Goal: Check status: Check status

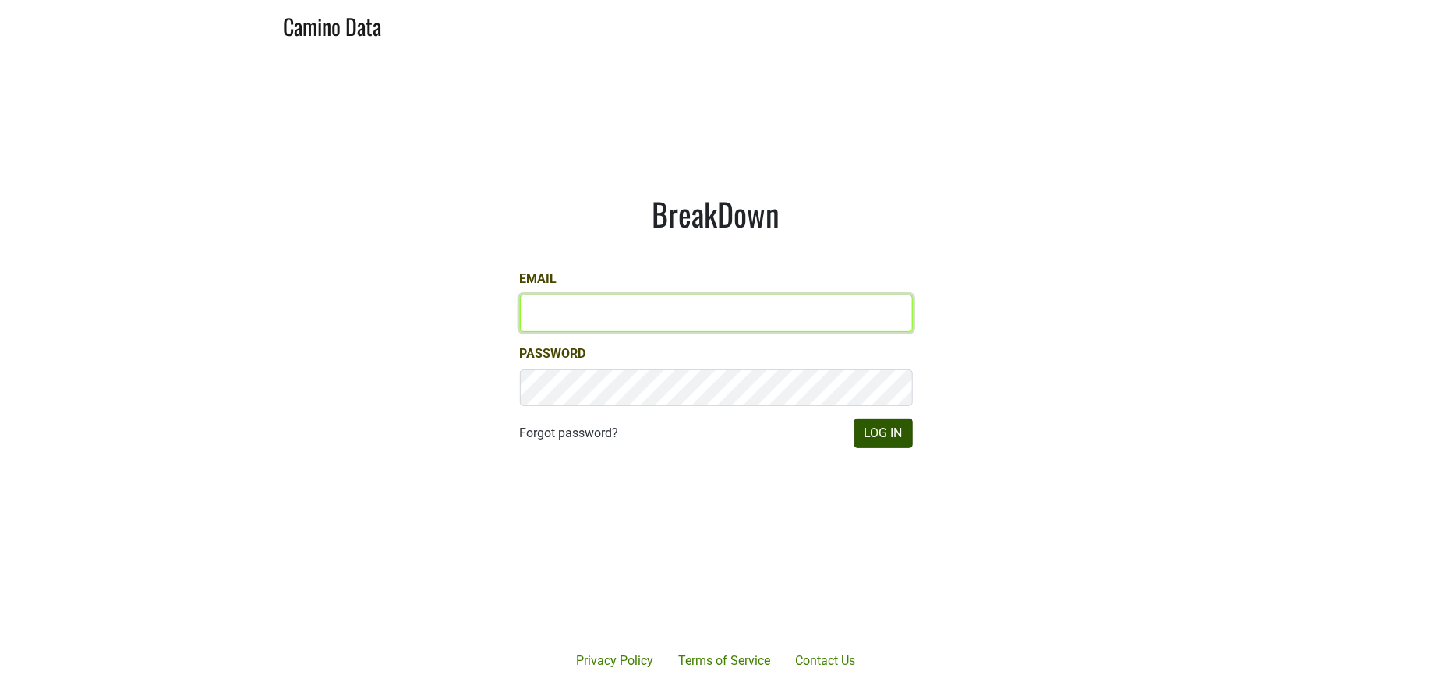
type input "jill@matthiasson.com"
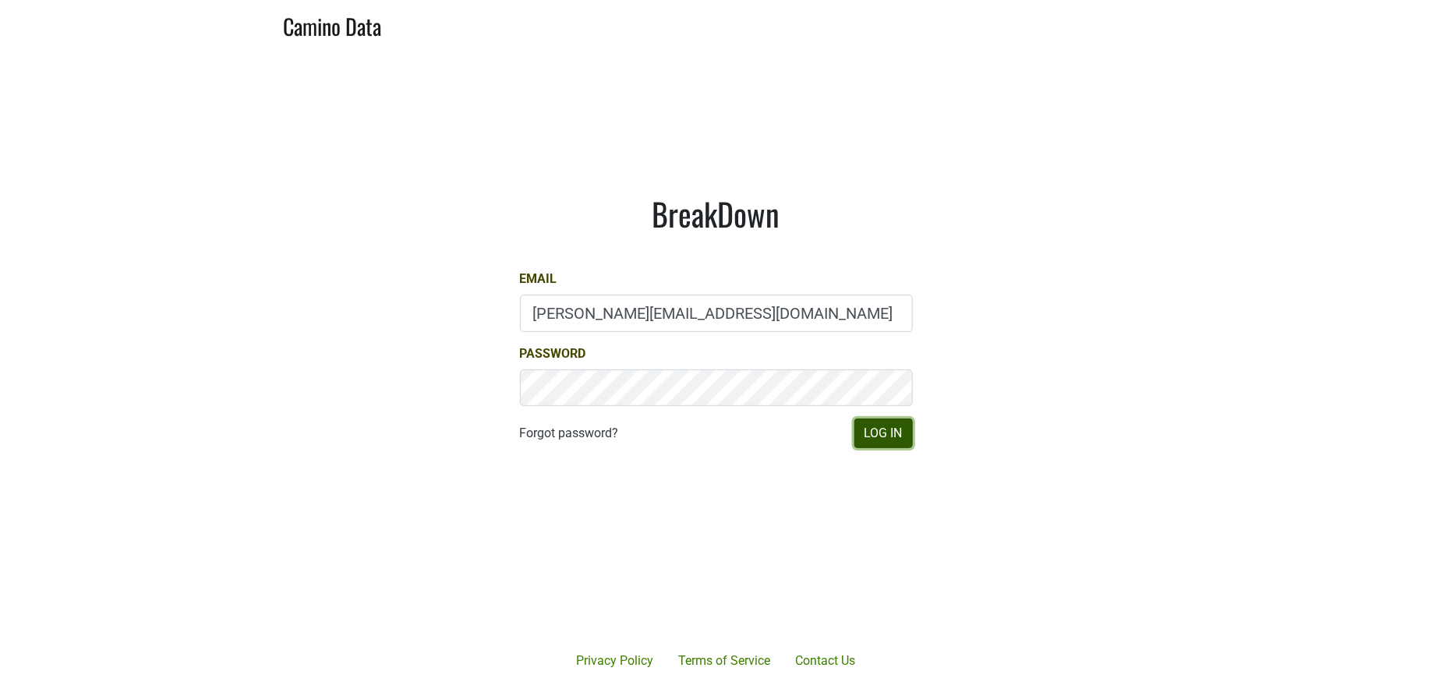
click at [869, 433] on button "Log In" at bounding box center [884, 434] width 58 height 30
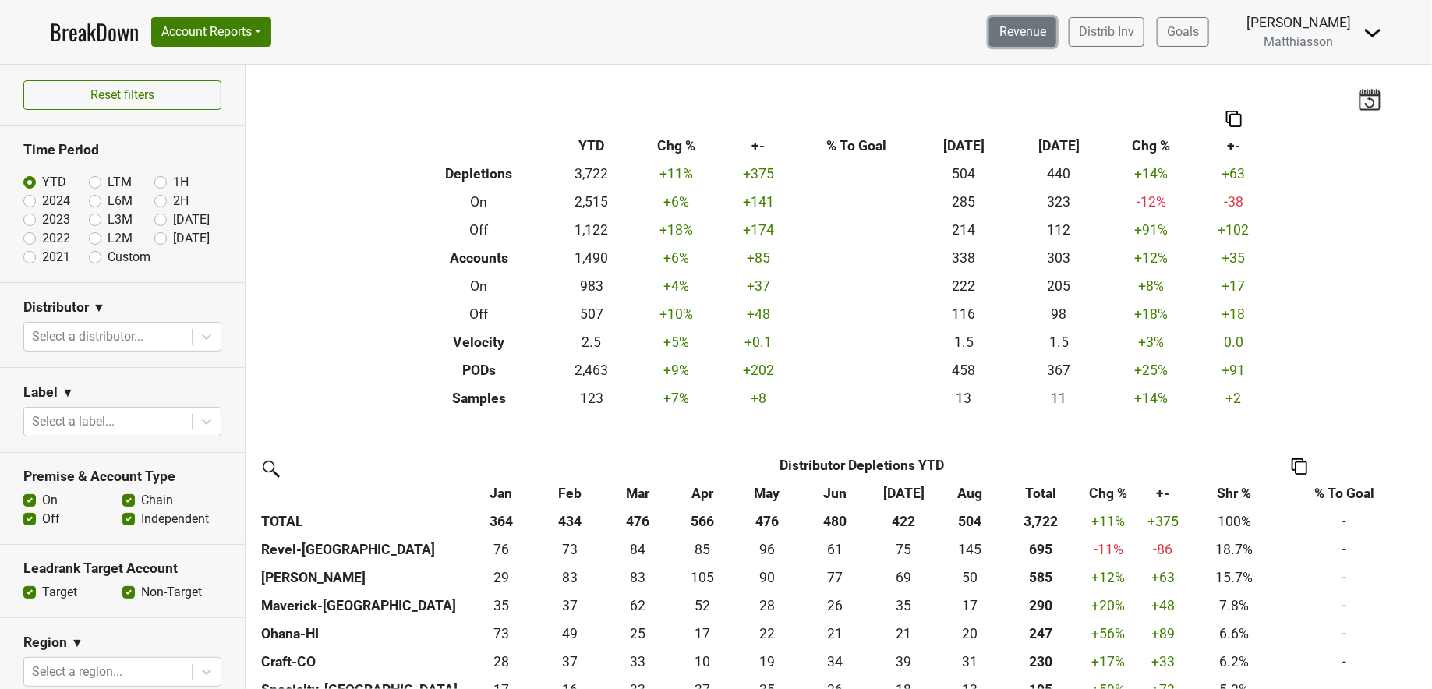
click at [1023, 38] on link "Revenue" at bounding box center [1022, 32] width 67 height 30
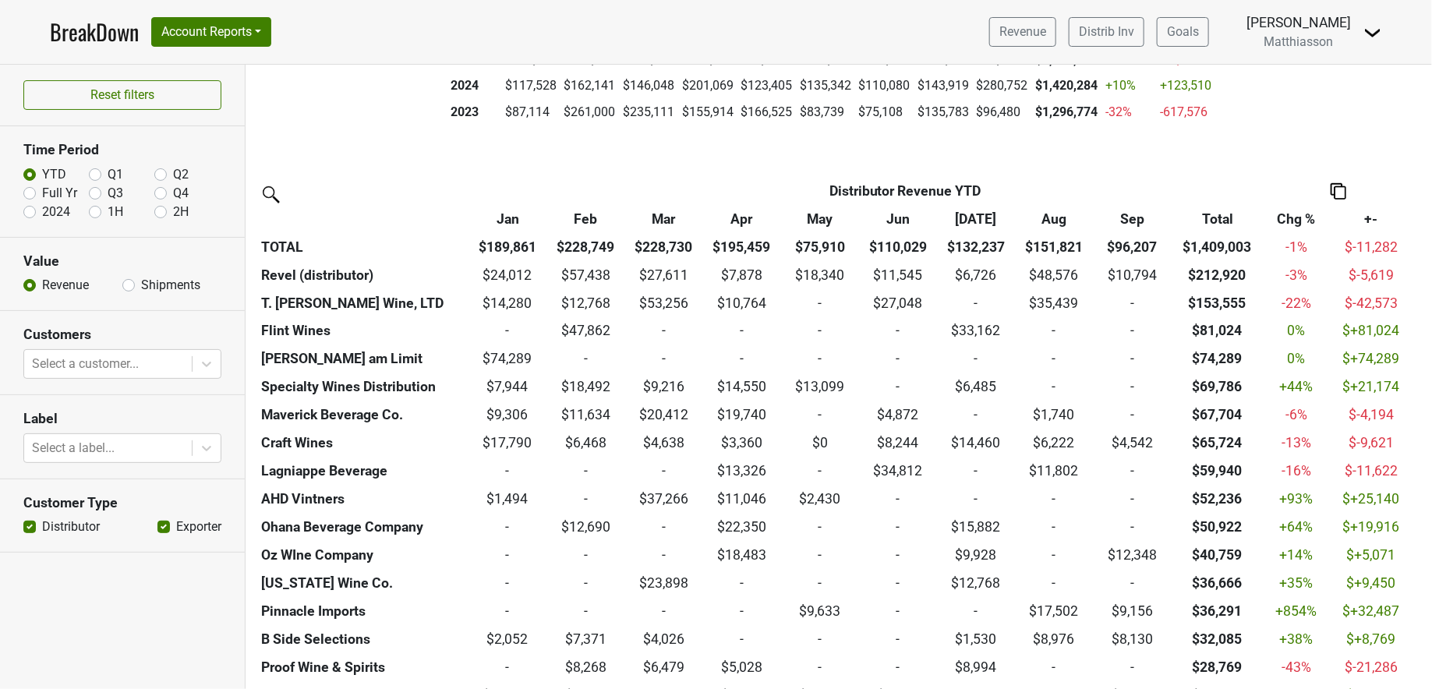
scroll to position [628, 0]
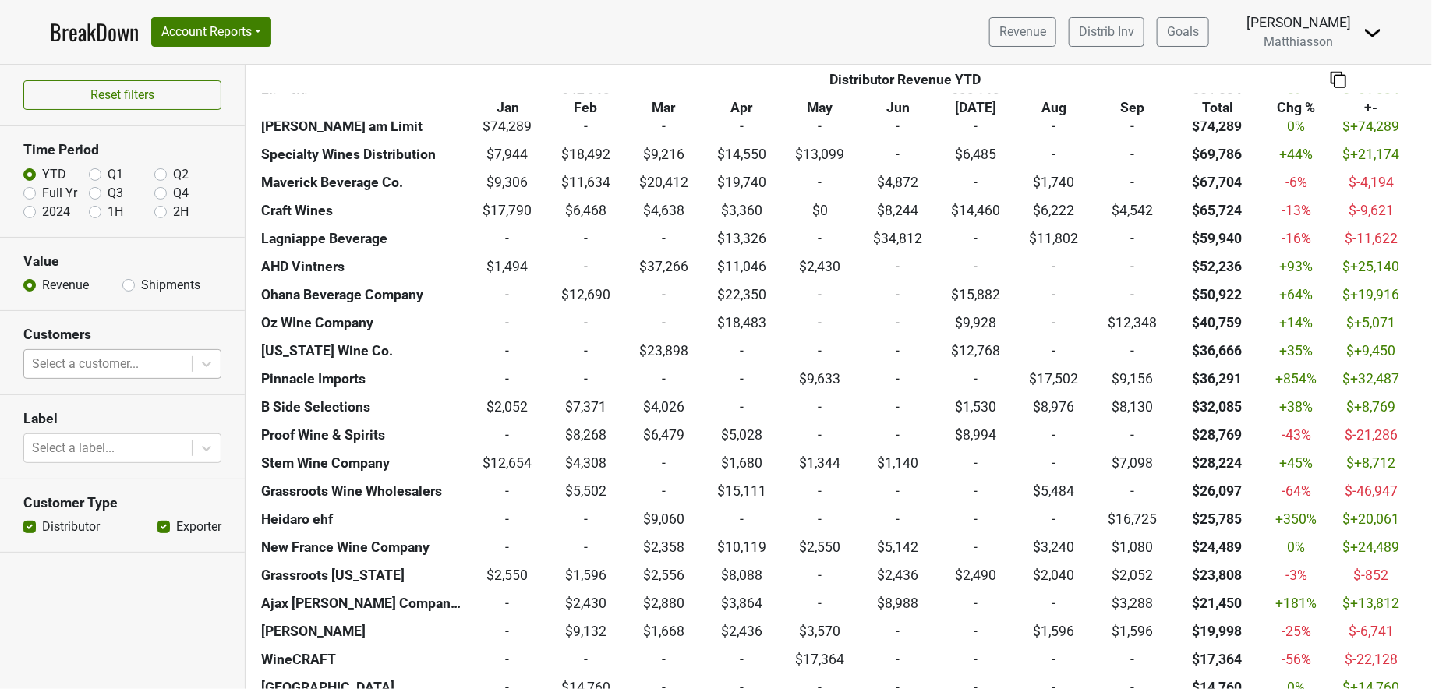
click at [130, 354] on div at bounding box center [108, 364] width 152 height 22
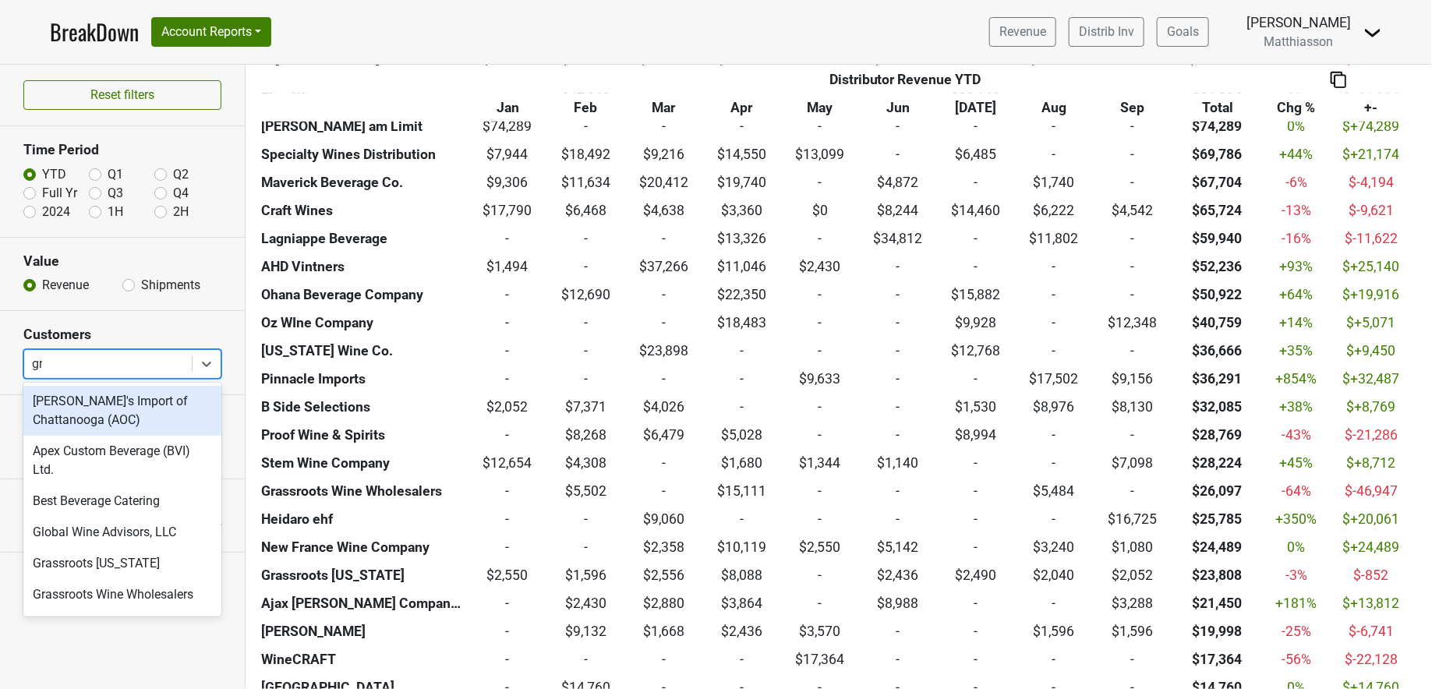
type input "gra"
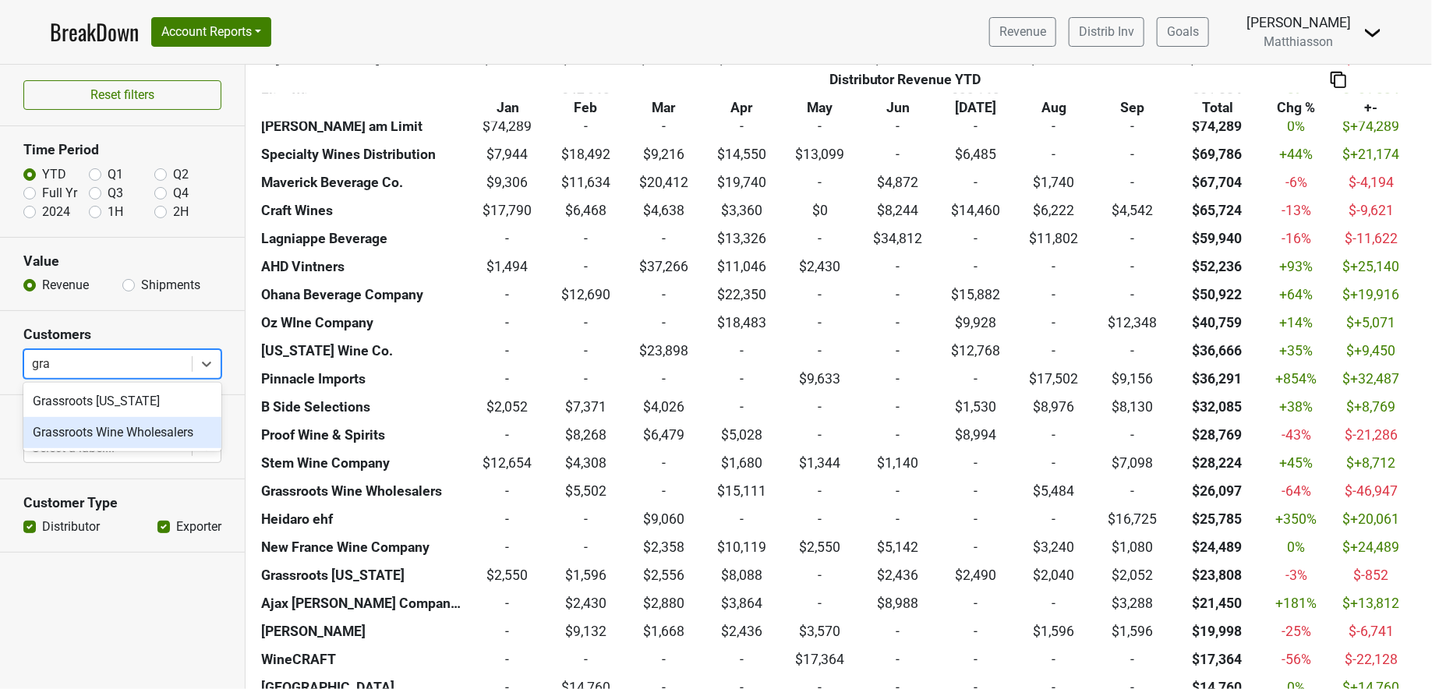
click at [111, 432] on div "Grassroots Wine Wholesalers" at bounding box center [122, 432] width 198 height 31
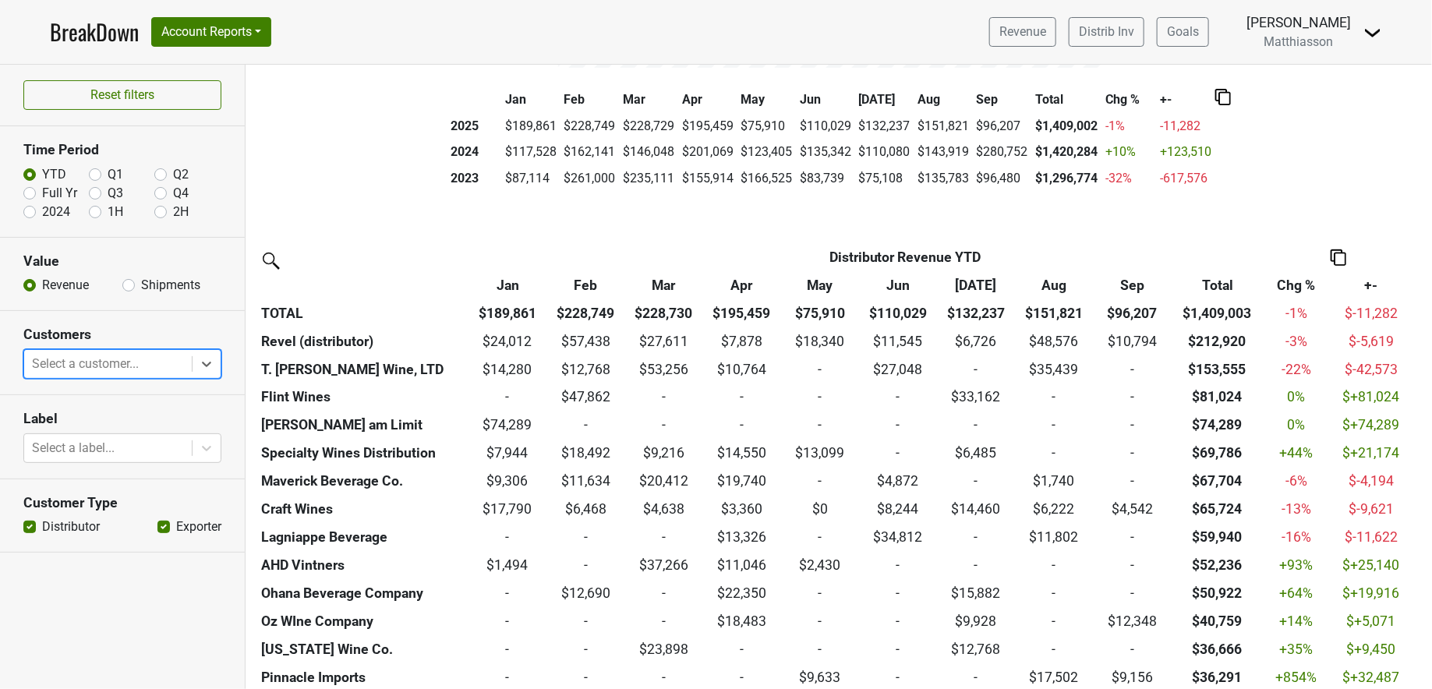
scroll to position [349, 0]
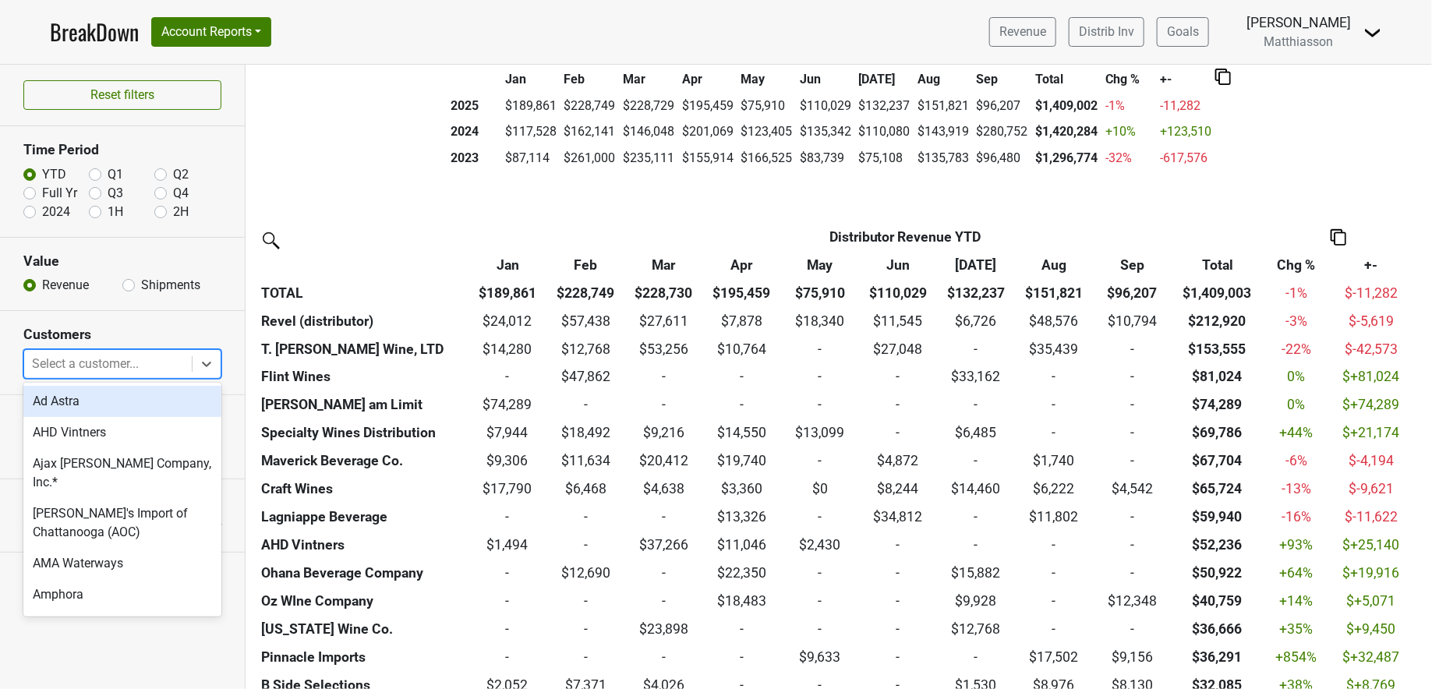
click at [108, 356] on div at bounding box center [108, 364] width 152 height 22
click at [338, 237] on th "Distributor" at bounding box center [401, 237] width 289 height 28
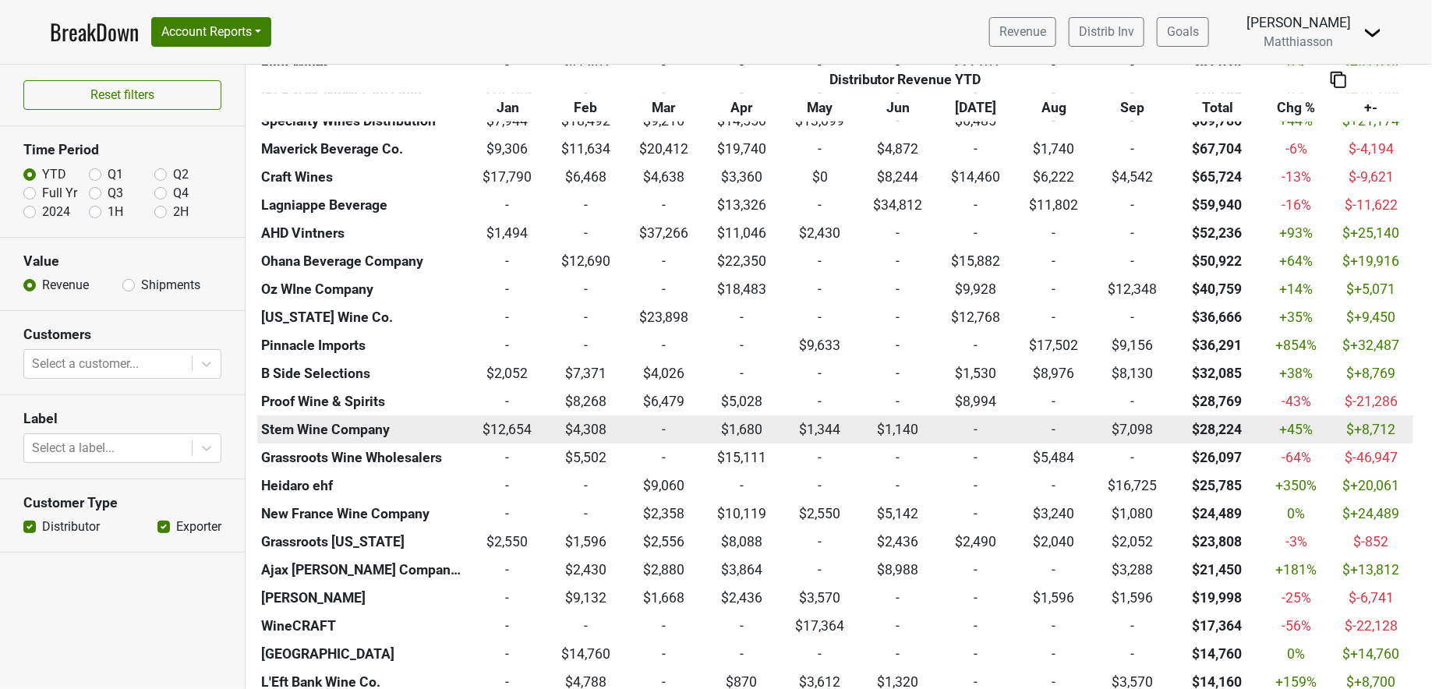
scroll to position [677, 0]
